Goal: Task Accomplishment & Management: Use online tool/utility

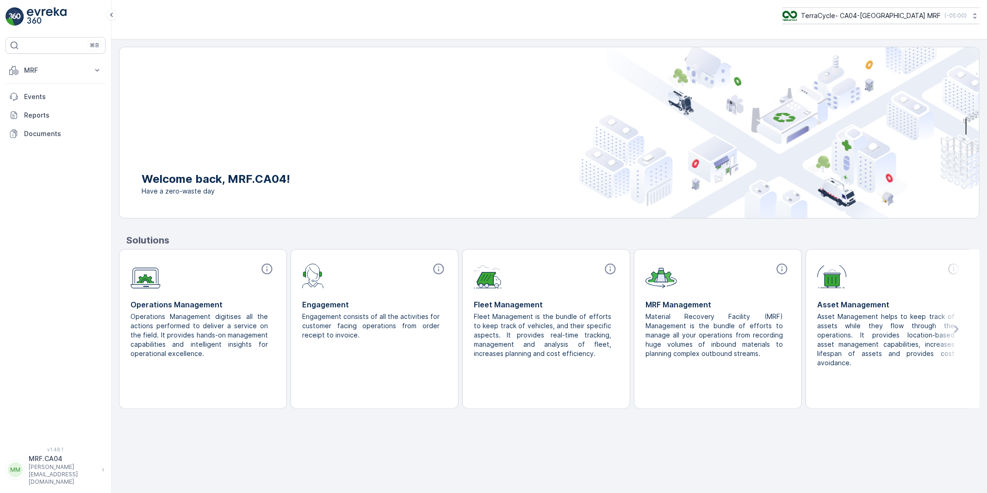
click at [44, 463] on p "MRF.CA04" at bounding box center [63, 458] width 69 height 9
click at [37, 453] on span "Log Out" at bounding box center [34, 453] width 25 height 9
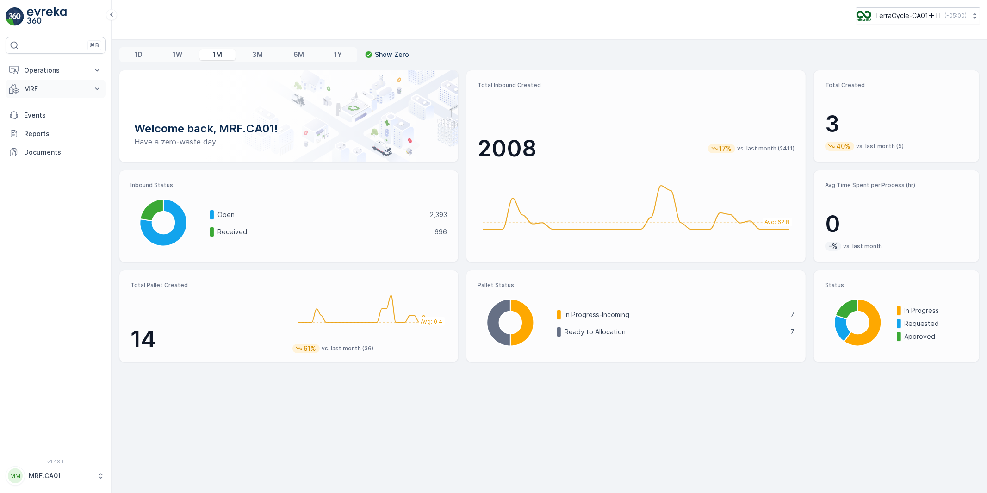
click at [36, 88] on p "MRF" at bounding box center [55, 88] width 63 height 9
click at [31, 88] on p "MRF" at bounding box center [55, 88] width 63 height 9
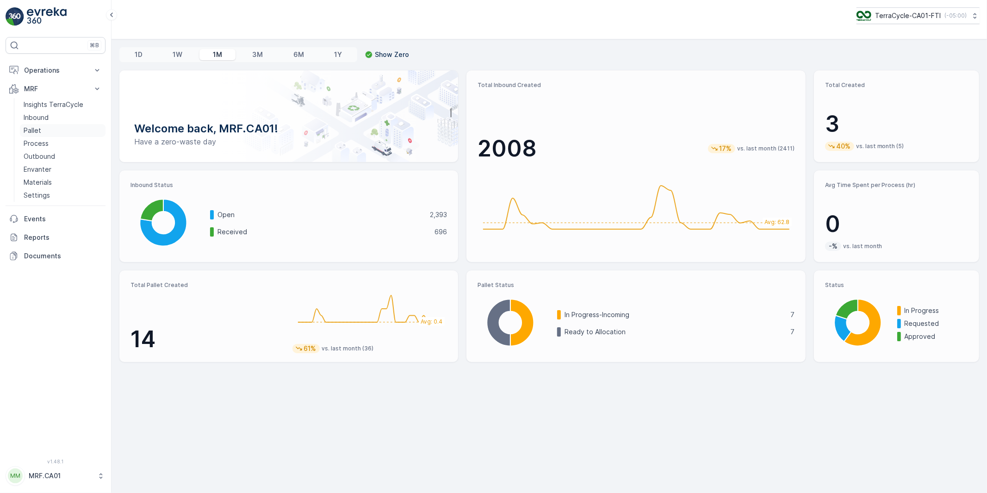
click at [37, 128] on p "Pallet" at bounding box center [33, 130] width 18 height 9
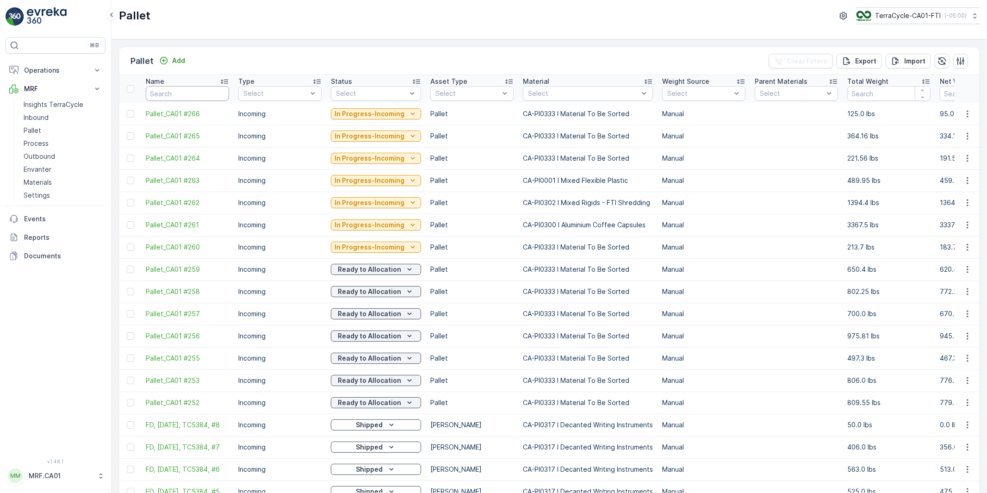
click at [173, 93] on input "text" at bounding box center [187, 93] width 83 height 15
